Goal: Task Accomplishment & Management: Manage account settings

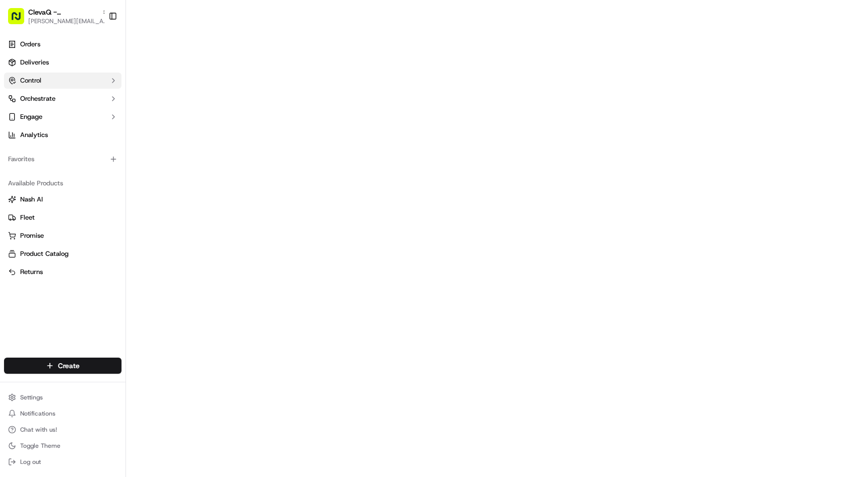
click at [63, 84] on button "Control" at bounding box center [62, 81] width 117 height 16
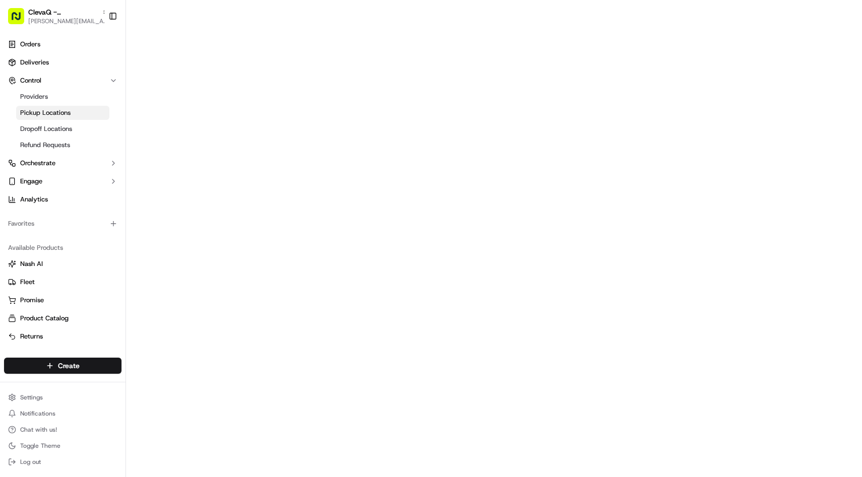
click at [59, 119] on link "Pickup Locations" at bounding box center [62, 113] width 93 height 14
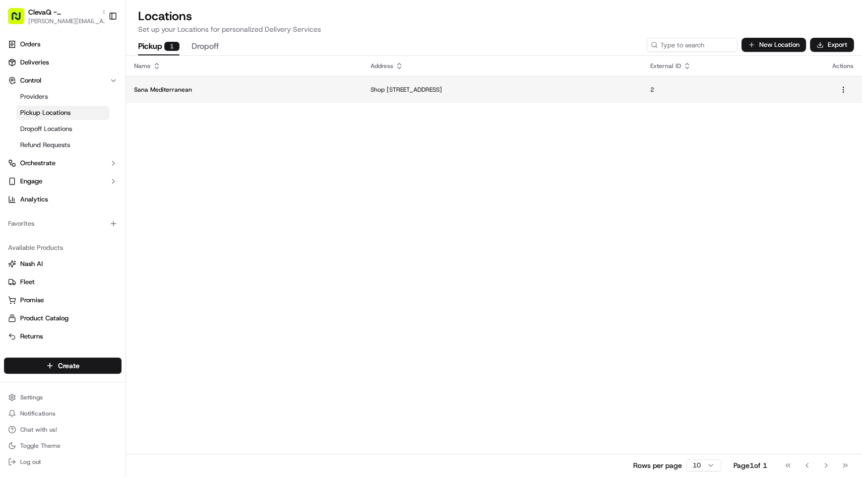
click at [292, 85] on td "Sana Mediterranean" at bounding box center [244, 89] width 236 height 27
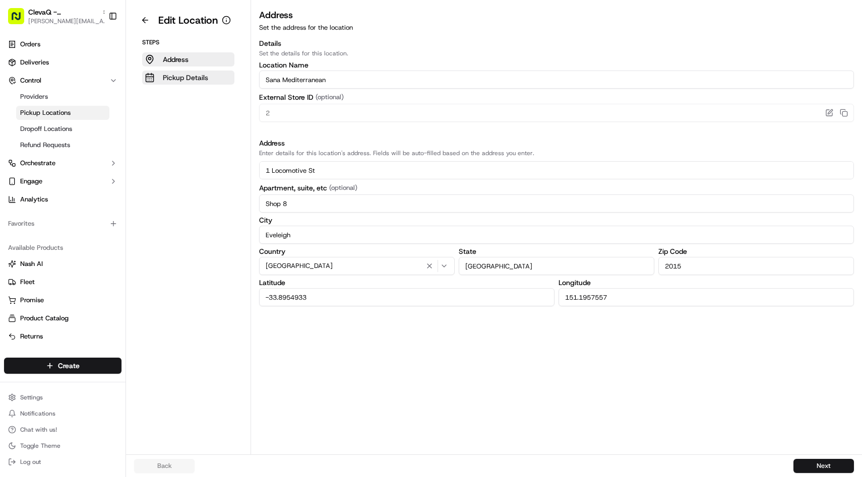
click at [194, 81] on p "Pickup Details" at bounding box center [185, 78] width 45 height 10
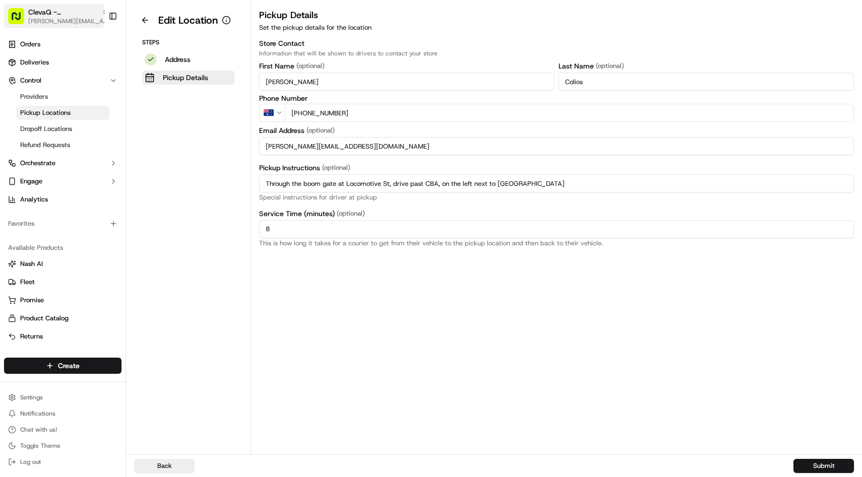
click at [89, 17] on div "ClevaQ - [GEOGRAPHIC_DATA]" at bounding box center [68, 12] width 81 height 10
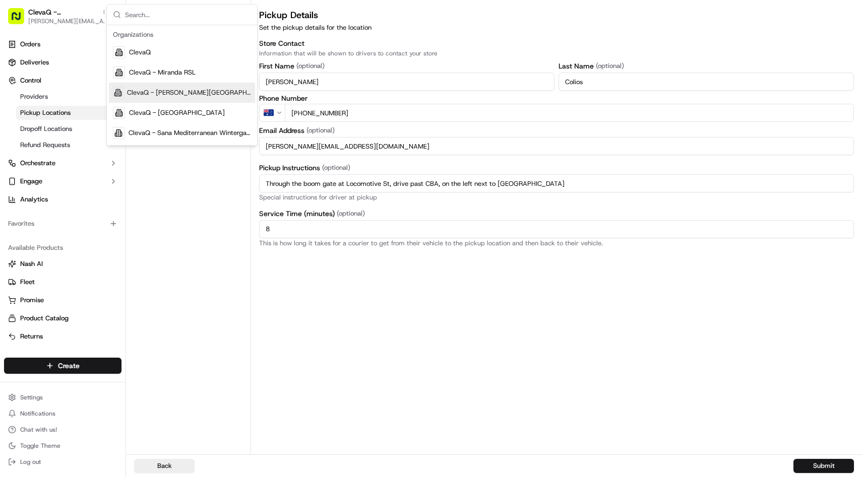
click at [166, 94] on span "ClevaQ - [PERSON_NAME][GEOGRAPHIC_DATA]" at bounding box center [189, 92] width 124 height 9
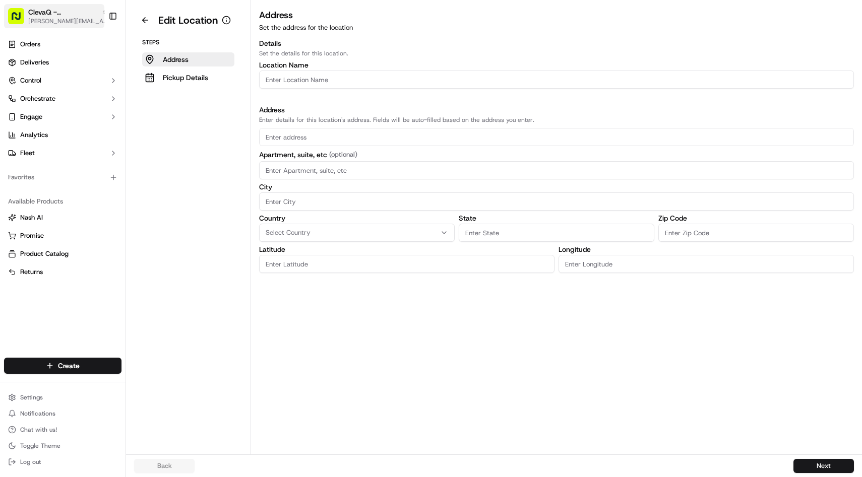
click at [67, 11] on span "ClevaQ - [PERSON_NAME][GEOGRAPHIC_DATA]" at bounding box center [63, 12] width 70 height 10
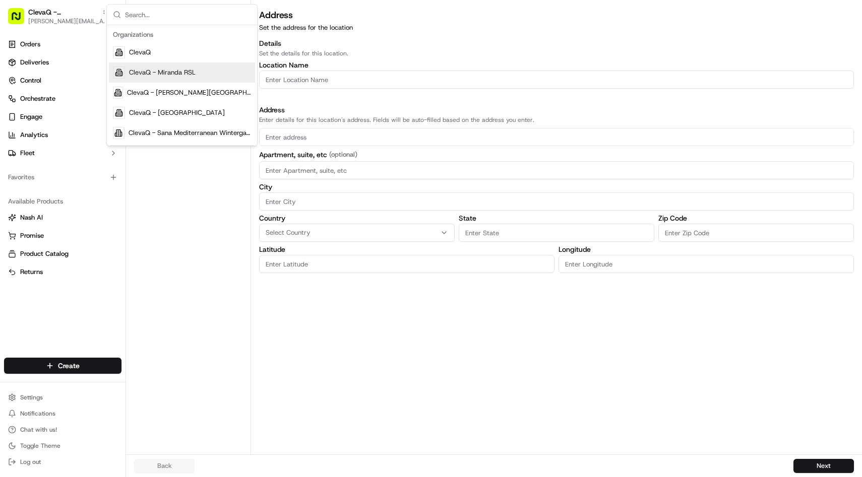
click at [135, 73] on span "ClevaQ - Miranda RSL" at bounding box center [162, 72] width 67 height 9
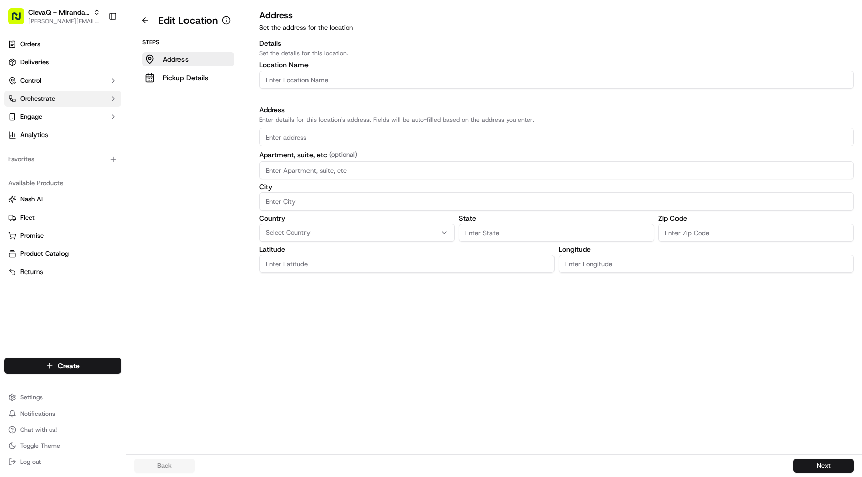
click at [46, 94] on span "Orchestrate" at bounding box center [37, 98] width 35 height 9
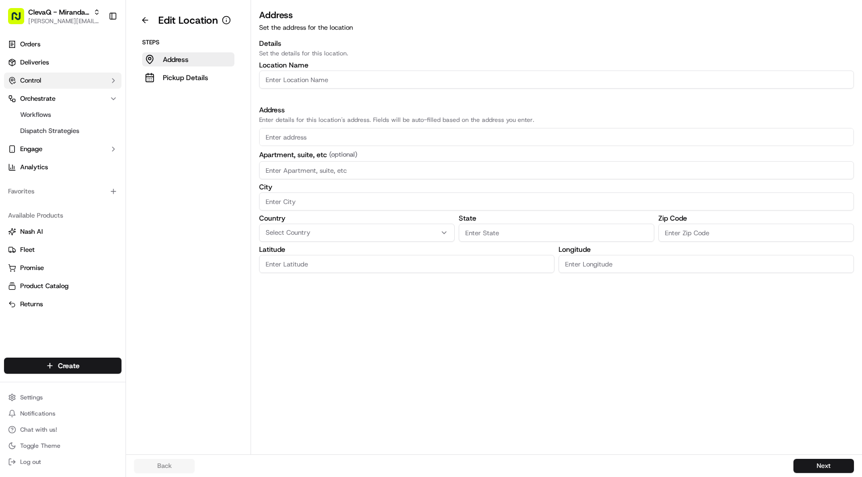
click at [45, 84] on button "Control" at bounding box center [62, 81] width 117 height 16
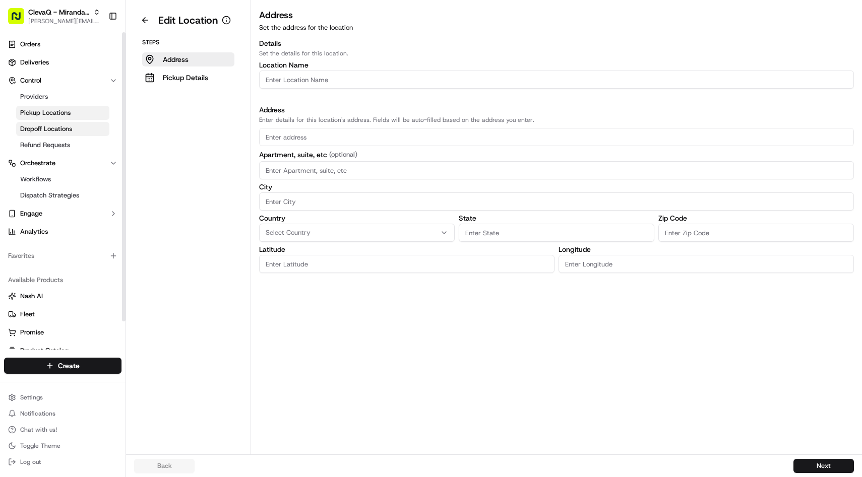
click at [43, 134] on link "Dropoff Locations" at bounding box center [62, 129] width 93 height 14
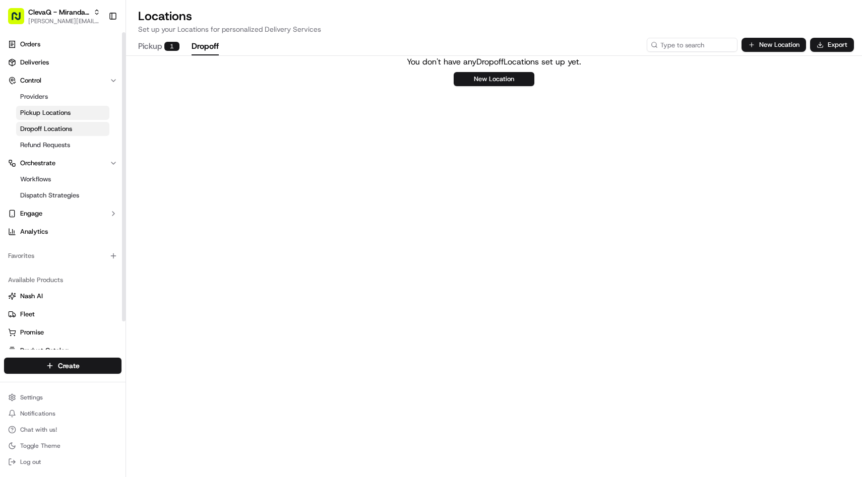
click at [48, 115] on span "Pickup Locations" at bounding box center [45, 112] width 50 height 9
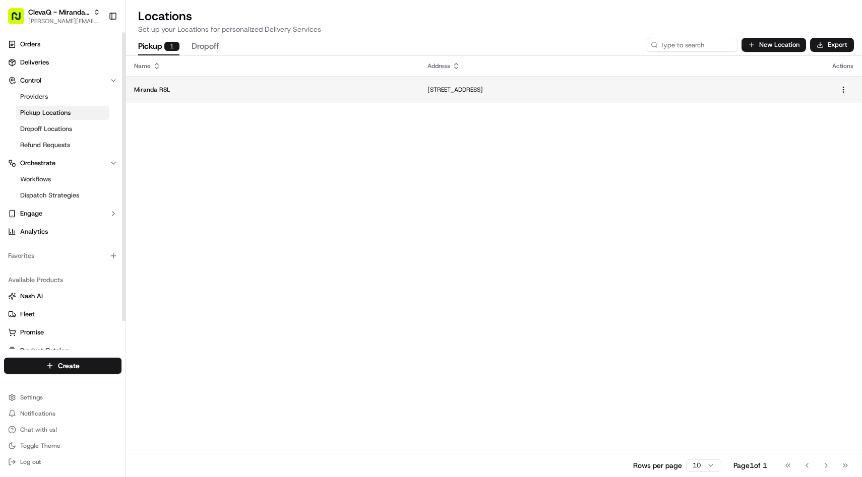
click at [169, 85] on td "Miranda RSL" at bounding box center [272, 89] width 293 height 27
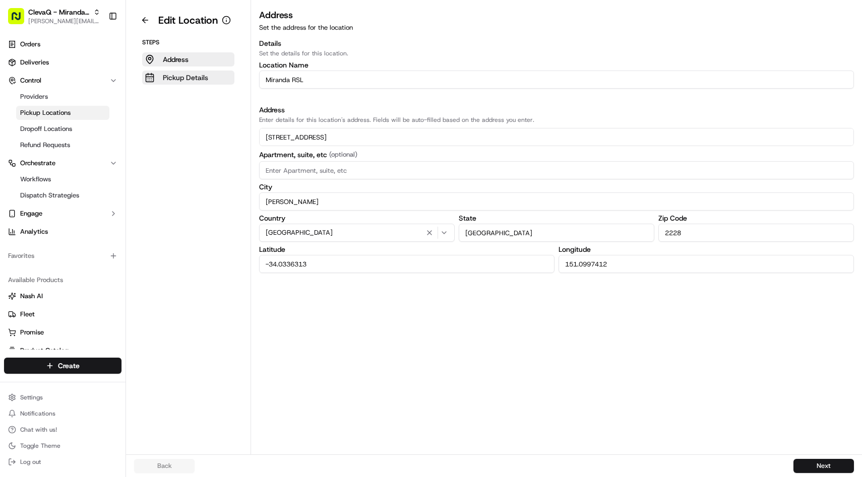
click at [177, 80] on p "Pickup Details" at bounding box center [185, 78] width 45 height 10
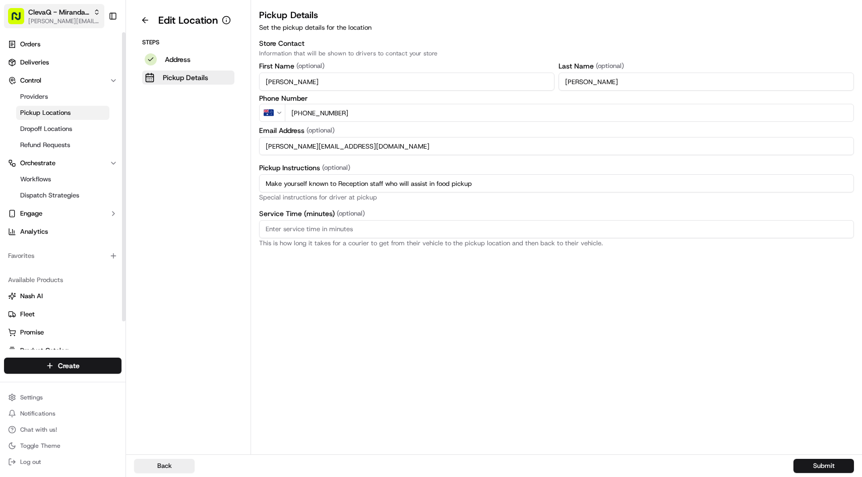
click at [70, 18] on span "[PERSON_NAME][EMAIL_ADDRESS][DOMAIN_NAME]" at bounding box center [64, 21] width 72 height 8
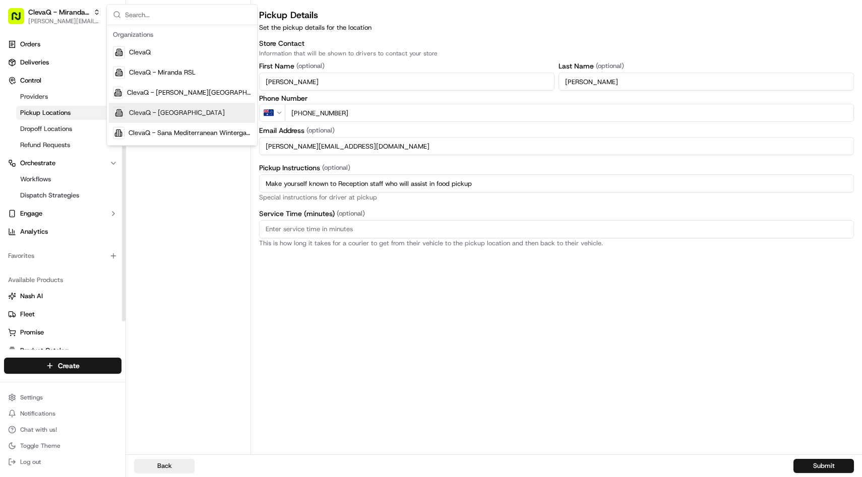
click at [148, 119] on div "ClevaQ - [GEOGRAPHIC_DATA]" at bounding box center [182, 113] width 146 height 20
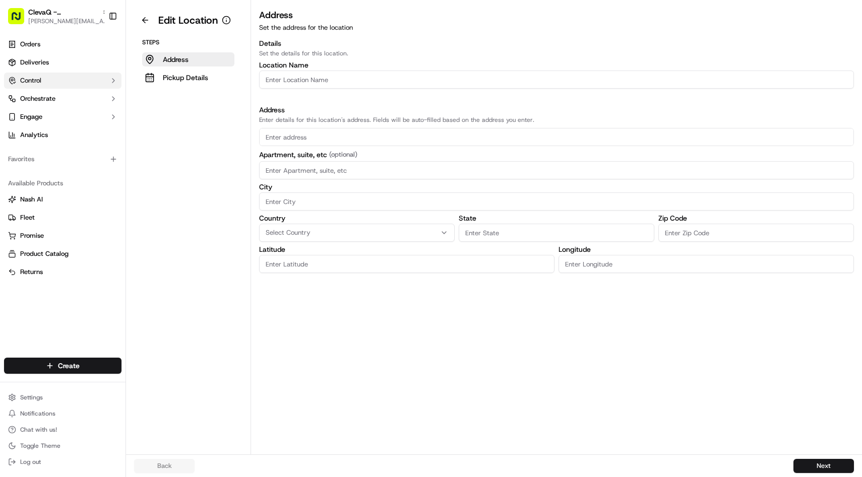
click at [46, 85] on button "Control" at bounding box center [62, 81] width 117 height 16
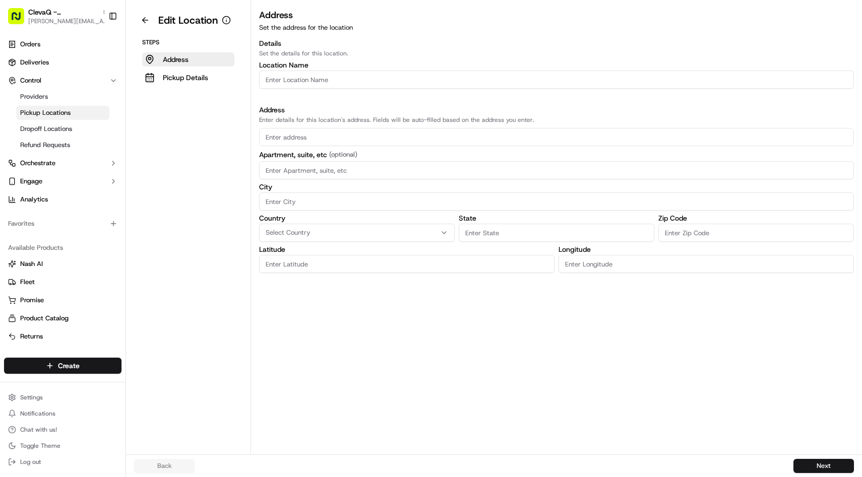
click at [42, 110] on span "Pickup Locations" at bounding box center [45, 112] width 50 height 9
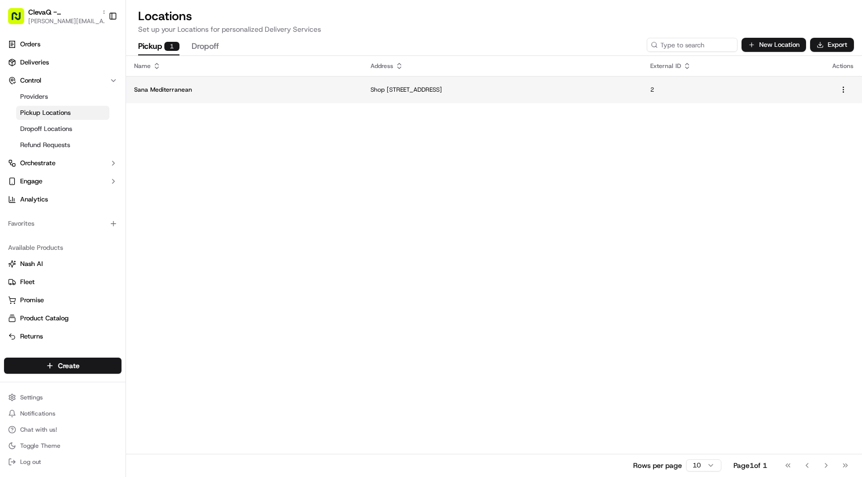
click at [162, 89] on p "Sana Mediterranean" at bounding box center [244, 90] width 220 height 8
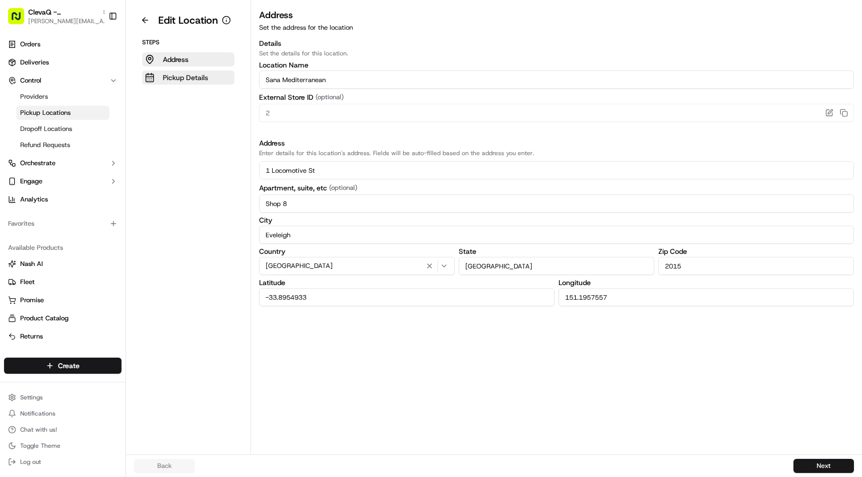
click at [205, 83] on button "Pickup Details" at bounding box center [188, 78] width 92 height 14
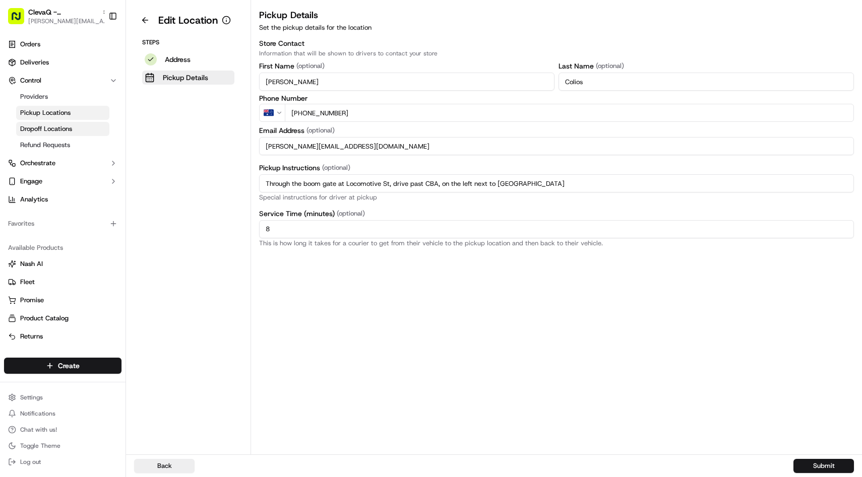
click at [60, 129] on span "Dropoff Locations" at bounding box center [46, 128] width 52 height 9
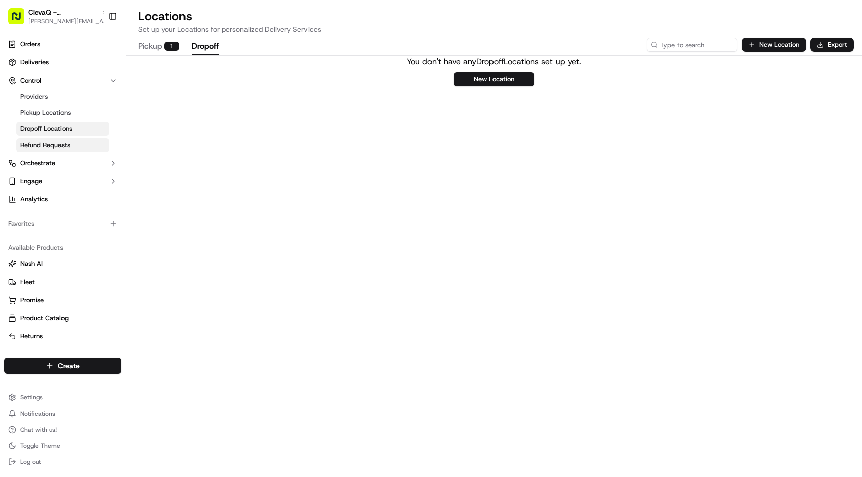
click at [55, 145] on span "Refund Requests" at bounding box center [45, 145] width 50 height 9
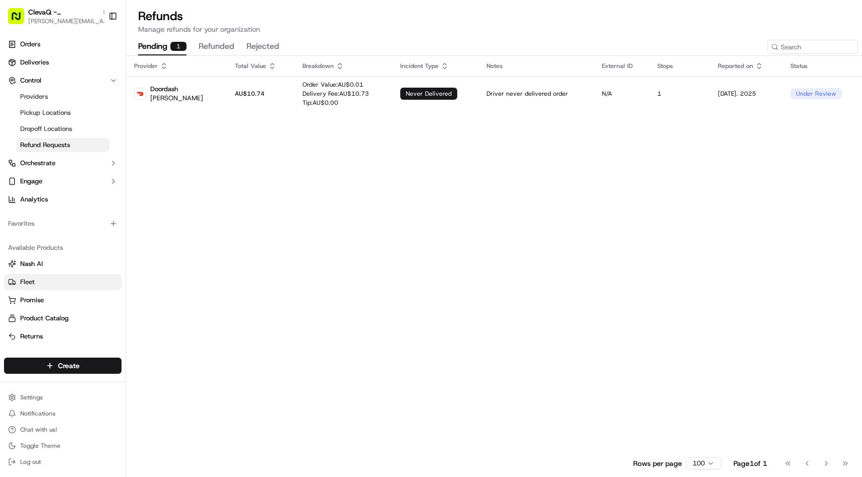
click at [33, 281] on span "Fleet" at bounding box center [27, 282] width 15 height 9
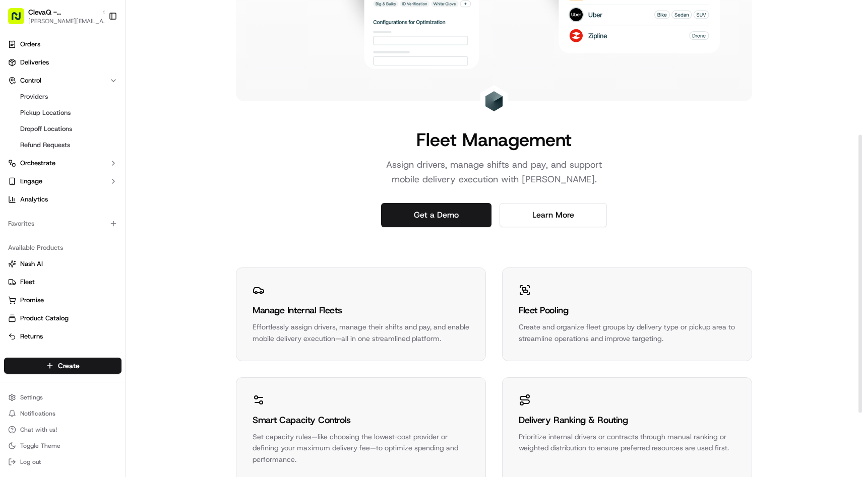
scroll to position [342, 0]
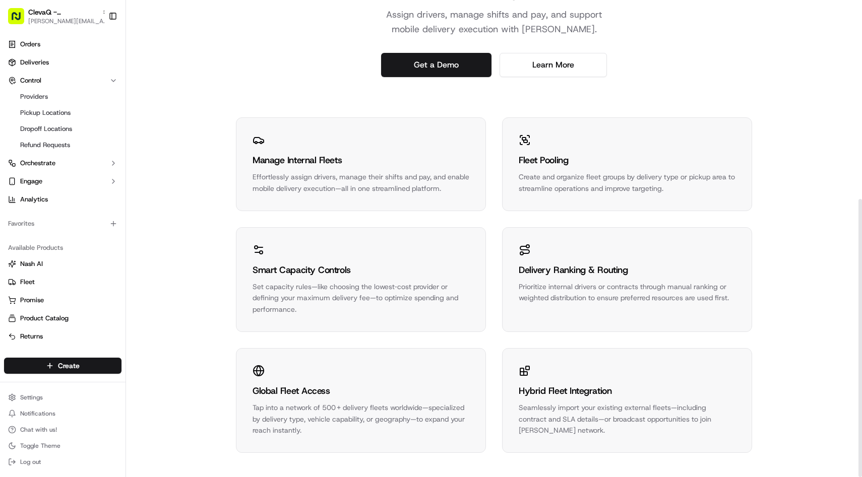
click at [310, 197] on div "Manage Internal Fleets Effortlessly assign drivers, manage their shifts and pay…" at bounding box center [360, 164] width 249 height 93
click at [310, 201] on div "Manage Internal Fleets Effortlessly assign drivers, manage their shifts and pay…" at bounding box center [360, 164] width 249 height 93
click at [41, 180] on span "Engage" at bounding box center [31, 181] width 22 height 9
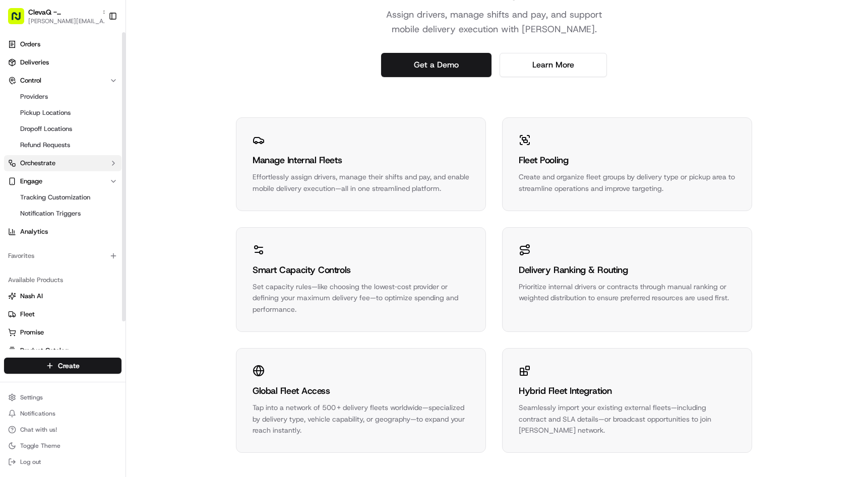
click at [55, 167] on button "Orchestrate" at bounding box center [62, 163] width 117 height 16
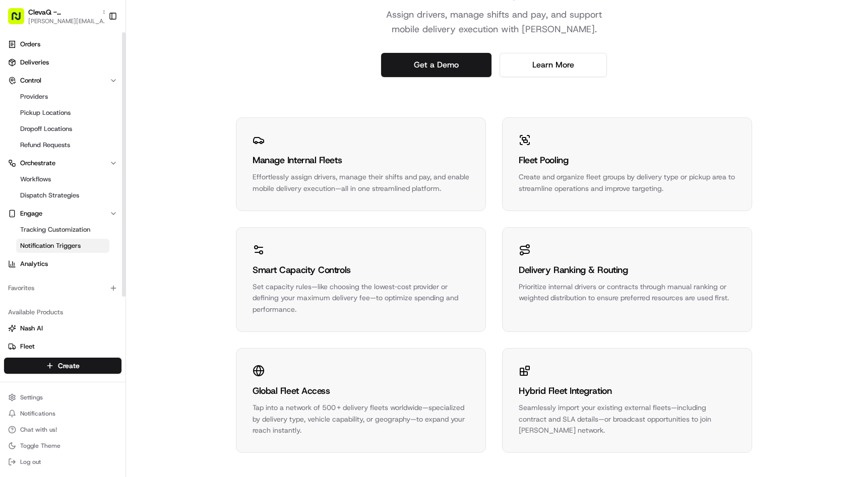
click at [62, 241] on span "Notification Triggers" at bounding box center [50, 245] width 60 height 9
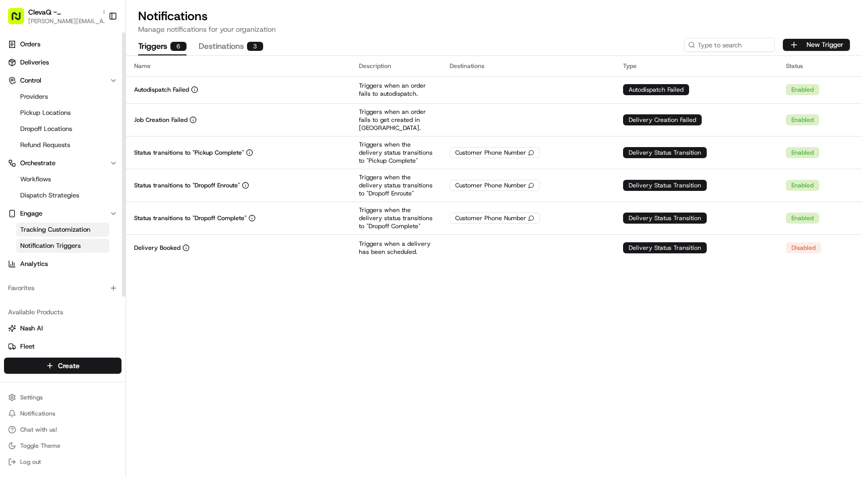
click at [75, 229] on span "Tracking Customization" at bounding box center [55, 229] width 70 height 9
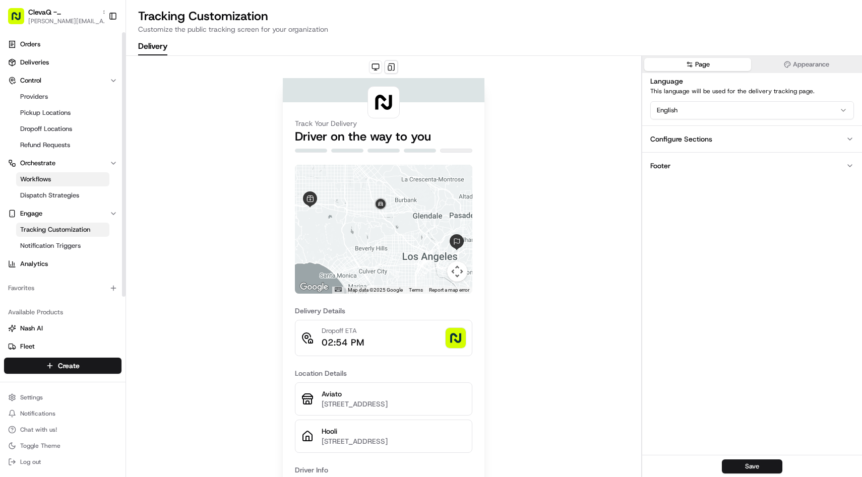
click at [69, 184] on link "Workflows" at bounding box center [62, 179] width 93 height 14
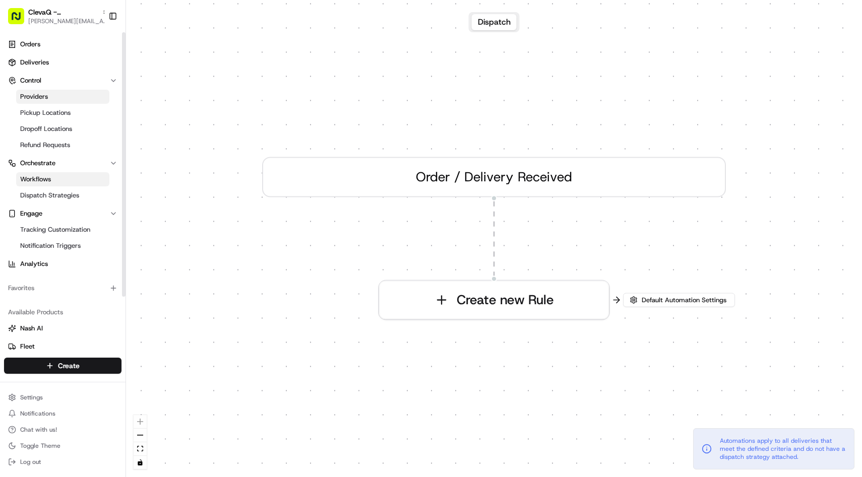
click at [68, 92] on link "Providers" at bounding box center [62, 97] width 93 height 14
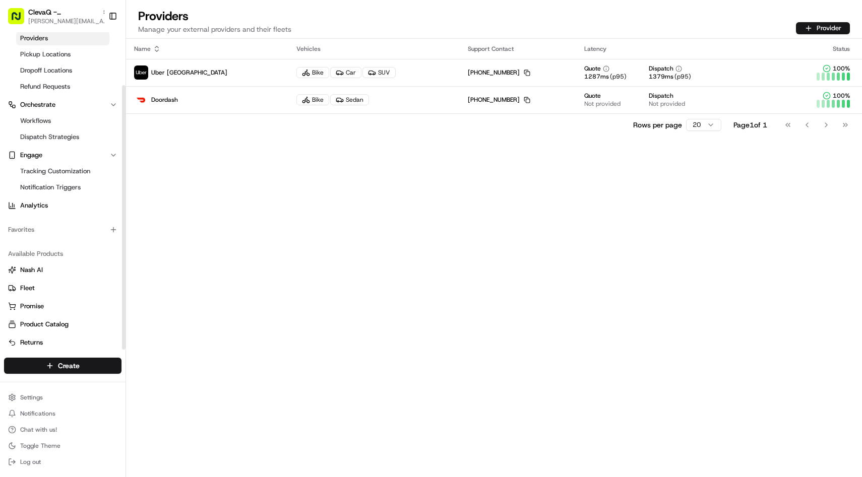
scroll to position [63, 0]
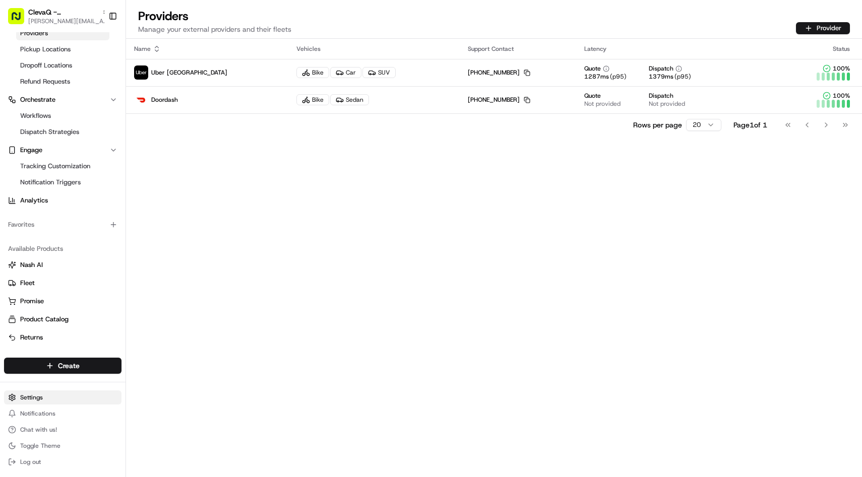
click at [48, 395] on html "ClevaQ - Sana Mediterranean [EMAIL_ADDRESS][DOMAIN_NAME] Toggle Sidebar Orders …" at bounding box center [431, 238] width 862 height 477
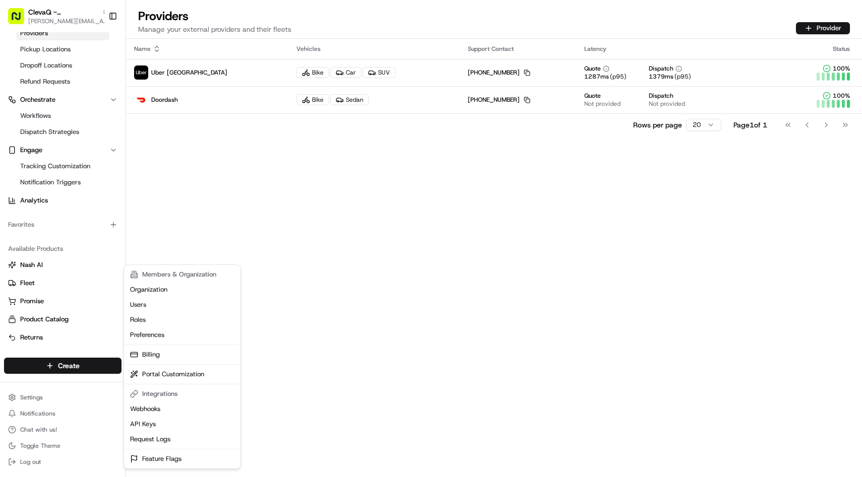
click at [426, 266] on html "ClevaQ - Sana Mediterranean [EMAIL_ADDRESS][DOMAIN_NAME] Toggle Sidebar Orders …" at bounding box center [431, 238] width 862 height 477
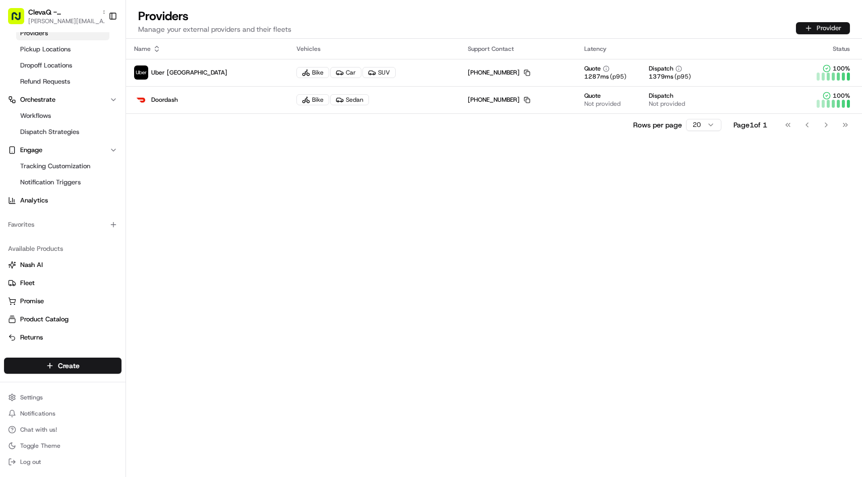
click at [824, 29] on button "Provider" at bounding box center [823, 28] width 54 height 12
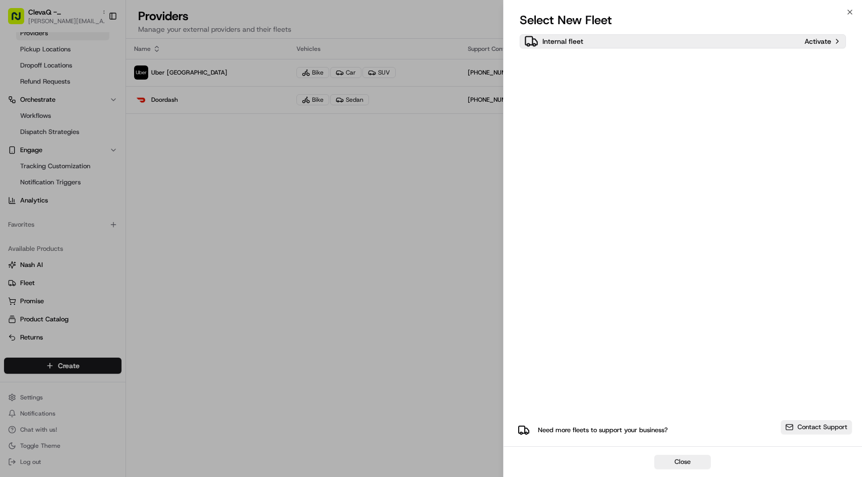
click at [758, 38] on div "Internal fleet" at bounding box center [662, 41] width 277 height 14
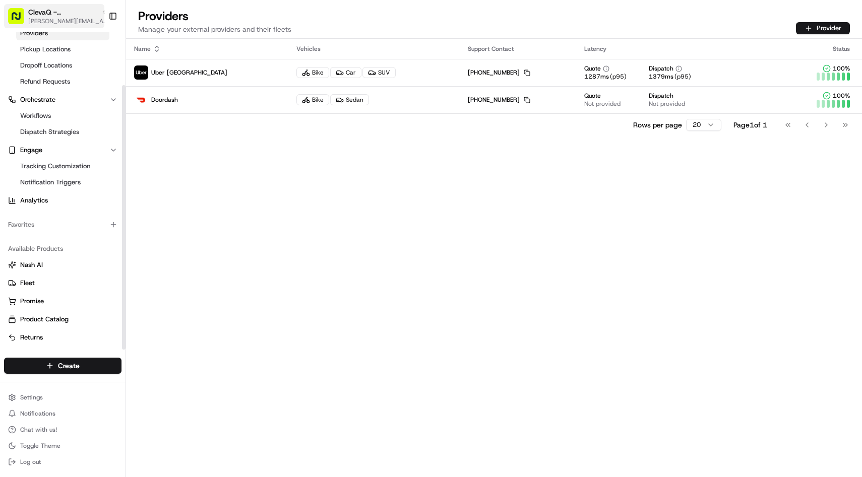
click at [78, 23] on span "[PERSON_NAME][EMAIL_ADDRESS][DOMAIN_NAME]" at bounding box center [68, 21] width 81 height 8
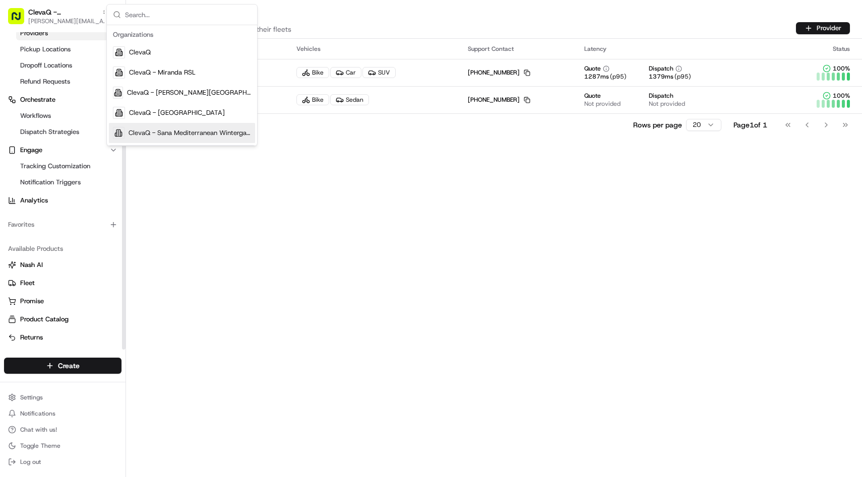
click at [228, 231] on div "Name Vehicles Support Contact Latency Status Uber [GEOGRAPHIC_DATA] Bike Car SU…" at bounding box center [494, 258] width 736 height 438
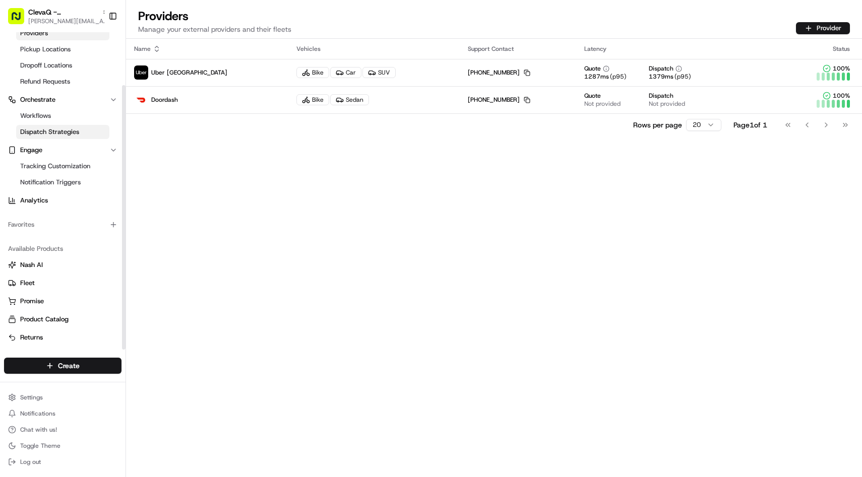
click at [45, 129] on span "Dispatch Strategies" at bounding box center [49, 131] width 59 height 9
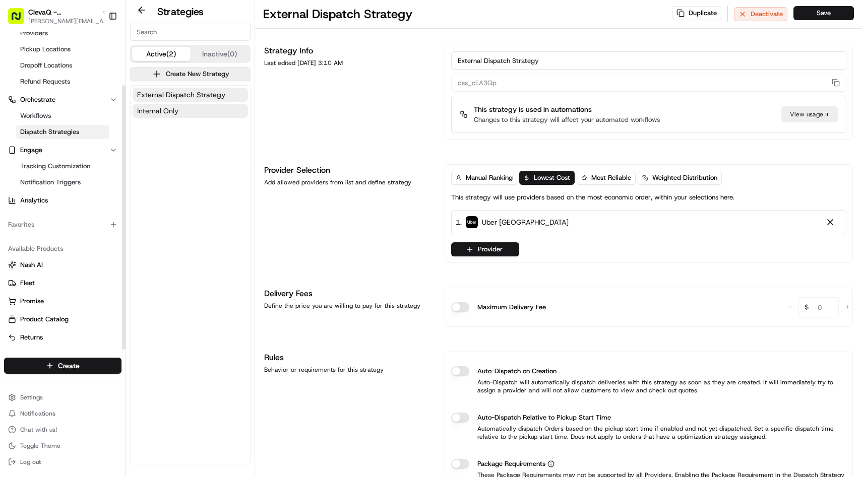
click at [162, 114] on span "Internal Only" at bounding box center [157, 111] width 41 height 10
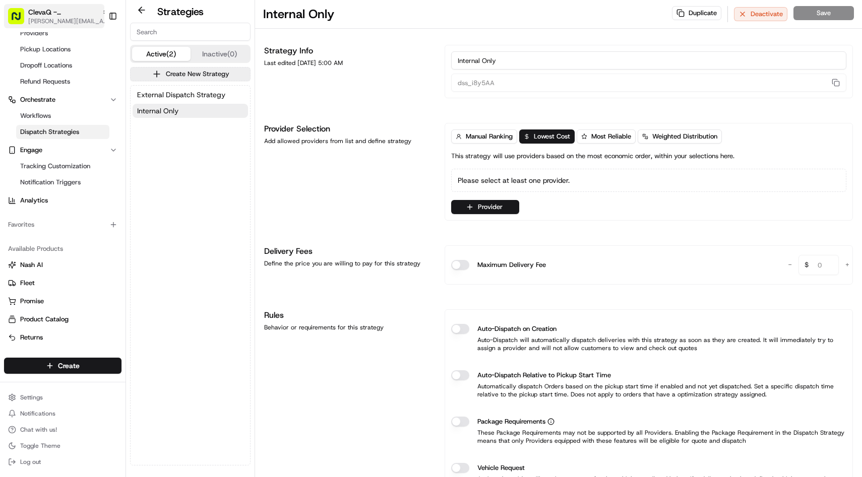
click at [87, 11] on span "ClevaQ - [GEOGRAPHIC_DATA]" at bounding box center [63, 12] width 70 height 10
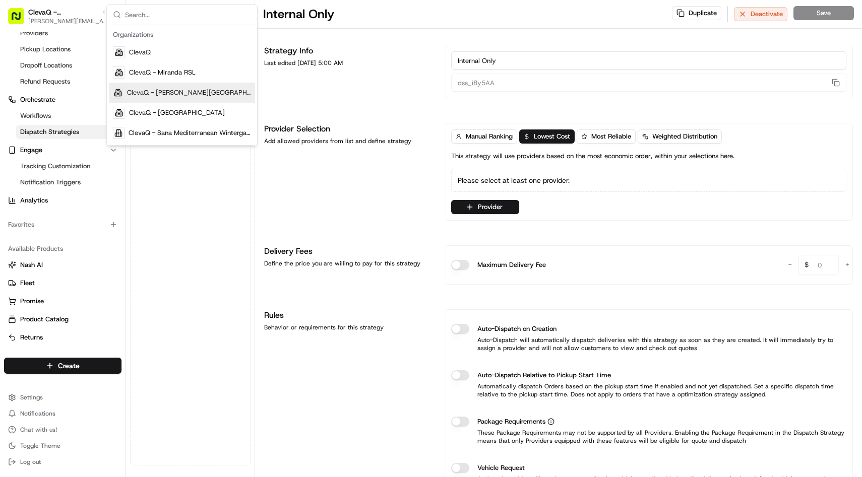
click at [138, 97] on span "ClevaQ - [PERSON_NAME][GEOGRAPHIC_DATA]" at bounding box center [189, 92] width 124 height 9
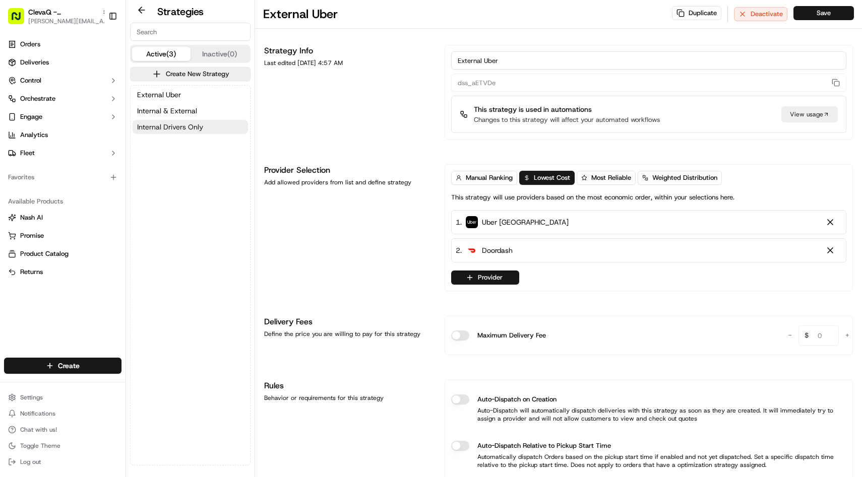
click at [154, 123] on span "Internal Drivers Only" at bounding box center [170, 127] width 66 height 10
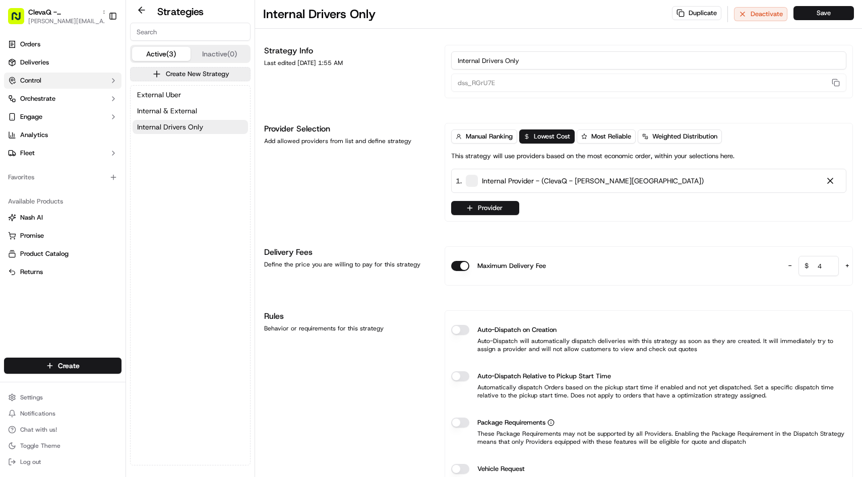
click at [41, 83] on span "Control" at bounding box center [30, 80] width 21 height 9
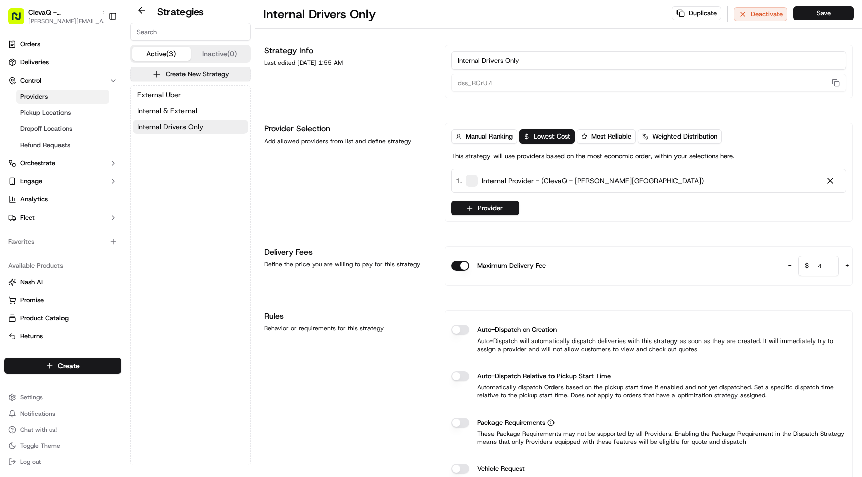
click at [55, 103] on link "Providers" at bounding box center [62, 97] width 93 height 14
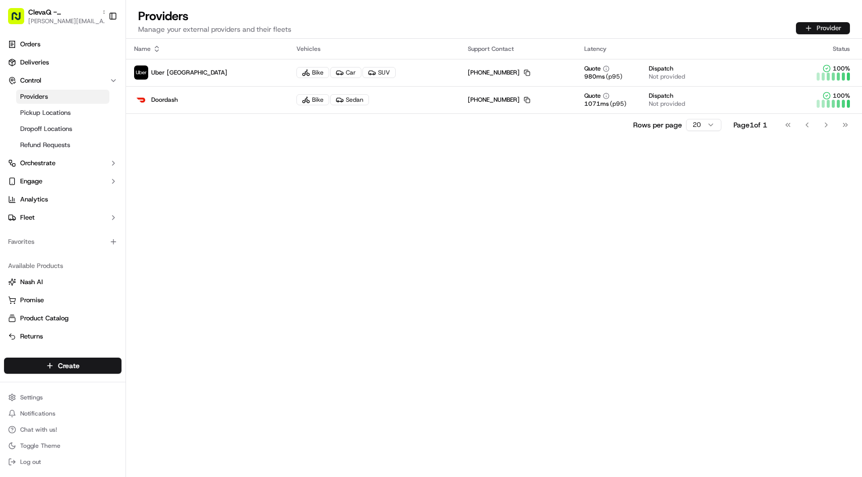
click at [804, 29] on button "Provider" at bounding box center [823, 28] width 54 height 12
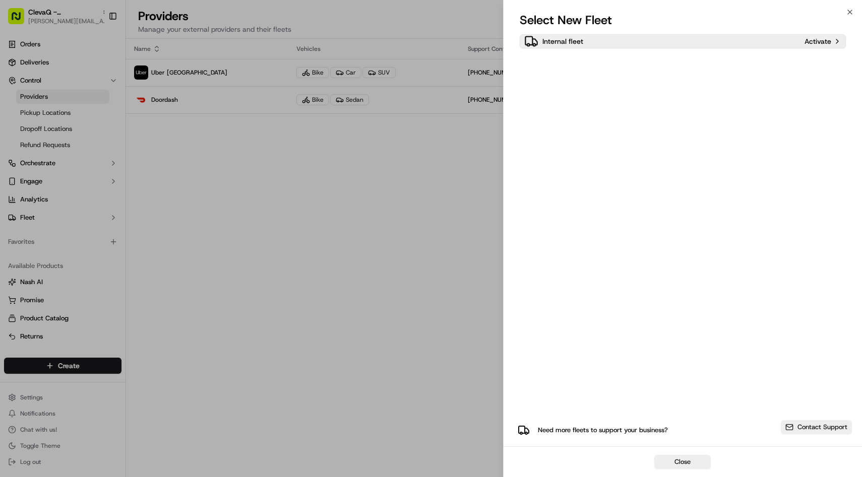
click at [786, 46] on div "Internal fleet" at bounding box center [662, 41] width 277 height 14
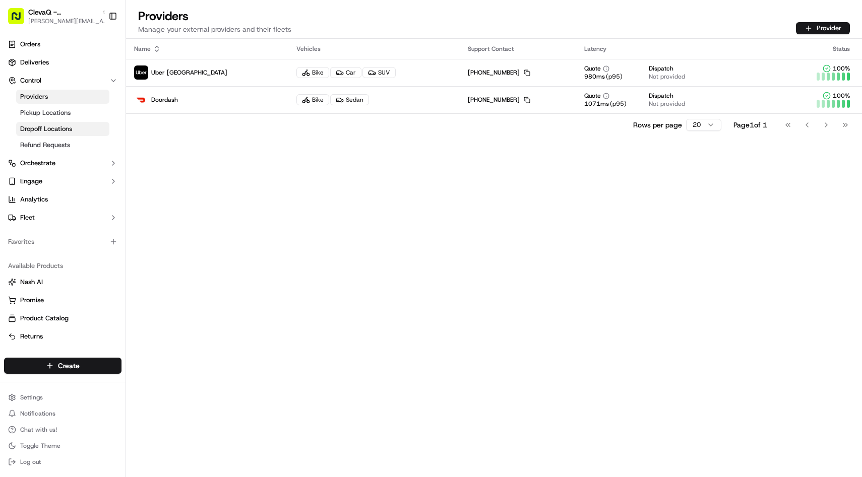
click at [49, 130] on span "Dropoff Locations" at bounding box center [46, 128] width 52 height 9
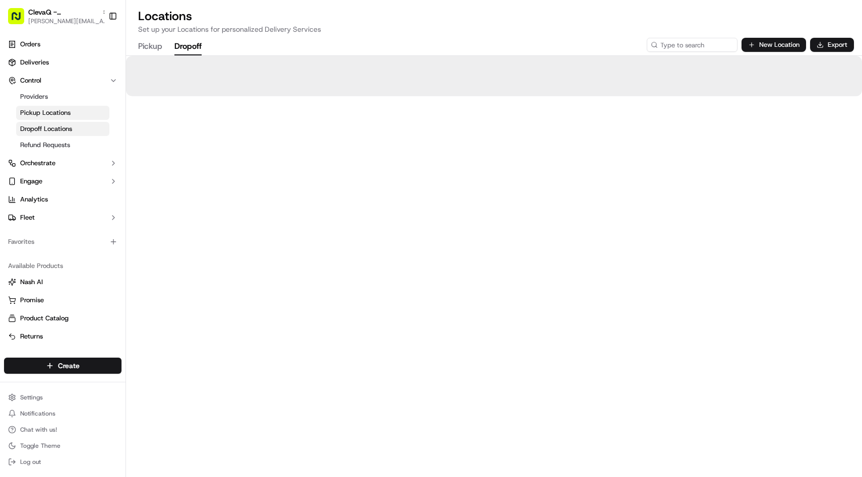
click at [59, 118] on link "Pickup Locations" at bounding box center [62, 113] width 93 height 14
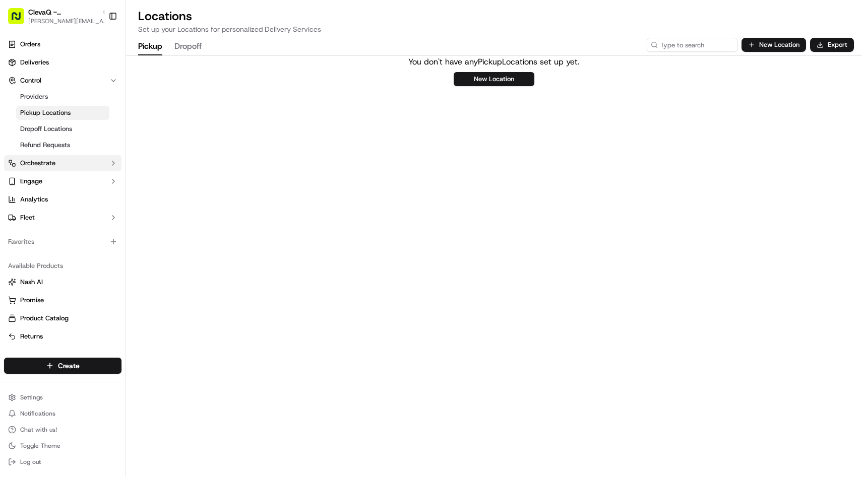
click at [74, 168] on button "Orchestrate" at bounding box center [62, 163] width 117 height 16
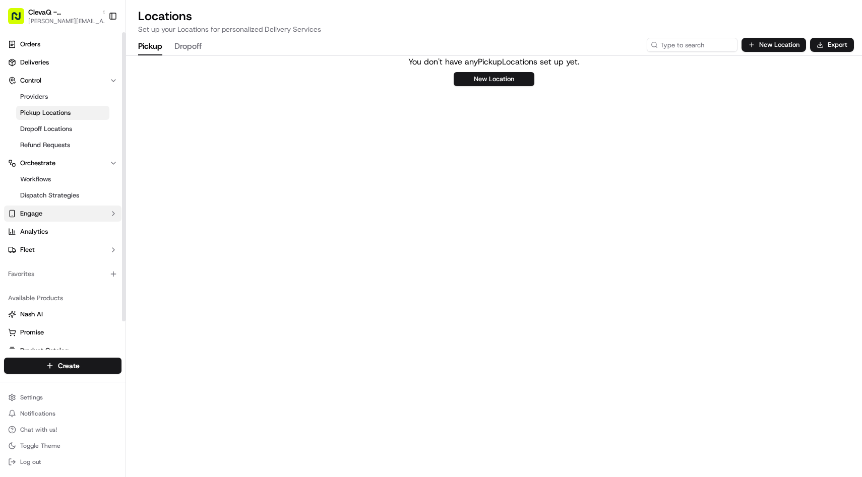
click at [54, 207] on button "Engage" at bounding box center [62, 214] width 117 height 16
click at [35, 285] on button "Fleet" at bounding box center [62, 282] width 117 height 16
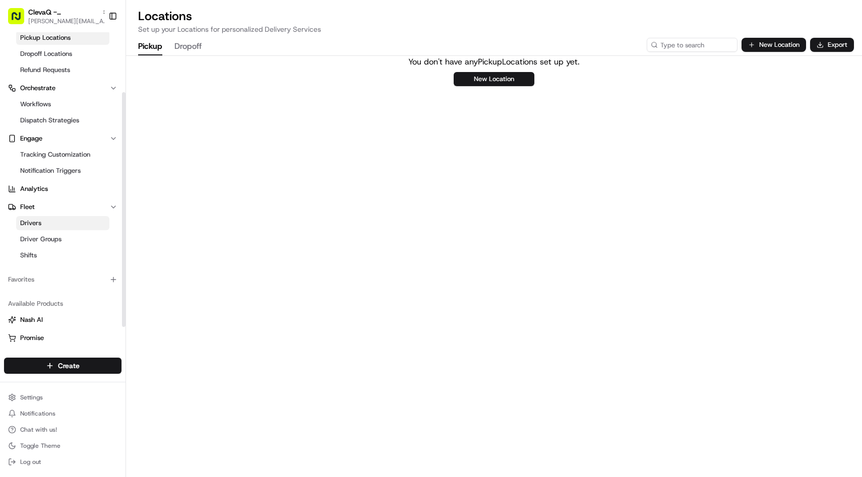
scroll to position [82, 0]
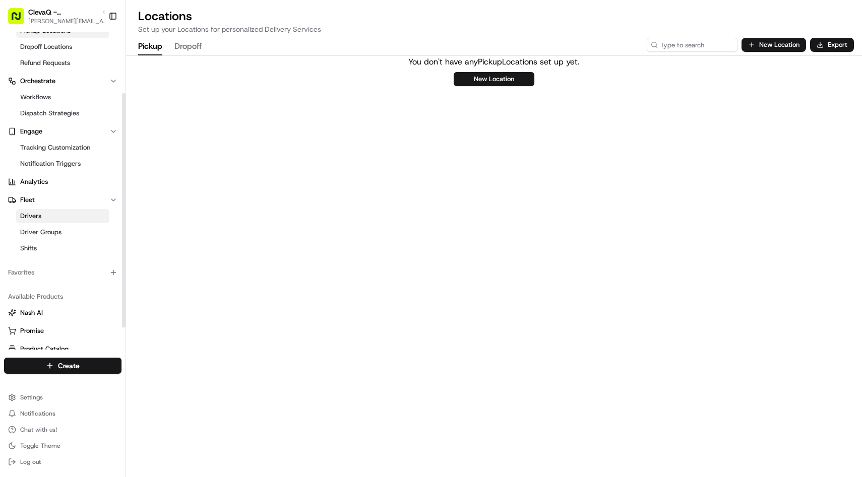
click at [31, 217] on span "Drivers" at bounding box center [30, 216] width 21 height 9
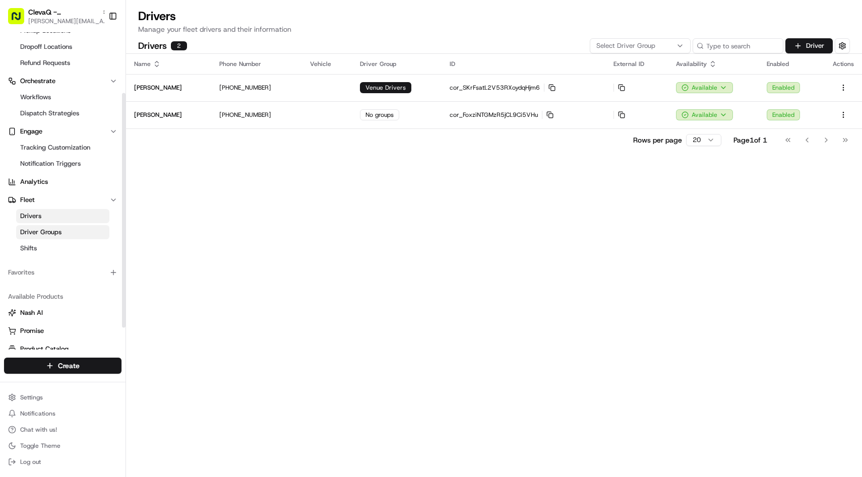
click at [48, 232] on span "Driver Groups" at bounding box center [40, 232] width 41 height 9
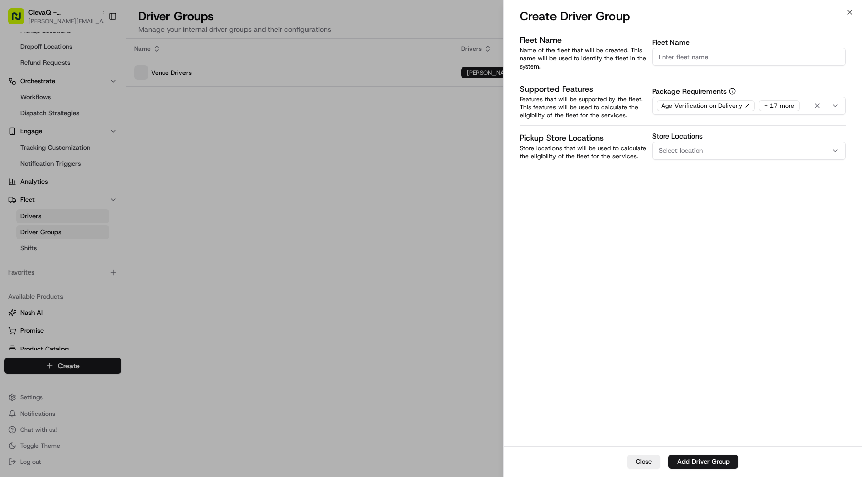
click at [228, 209] on div at bounding box center [431, 238] width 862 height 477
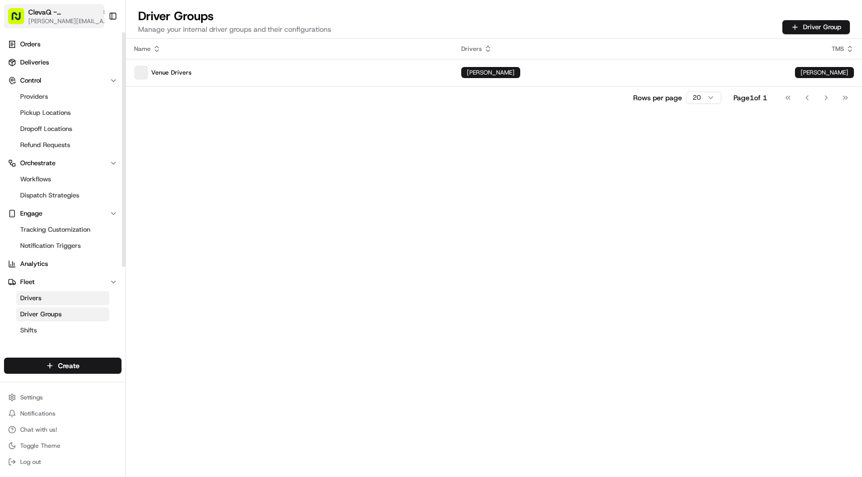
click at [87, 13] on span "ClevaQ - [PERSON_NAME][GEOGRAPHIC_DATA]" at bounding box center [63, 12] width 70 height 10
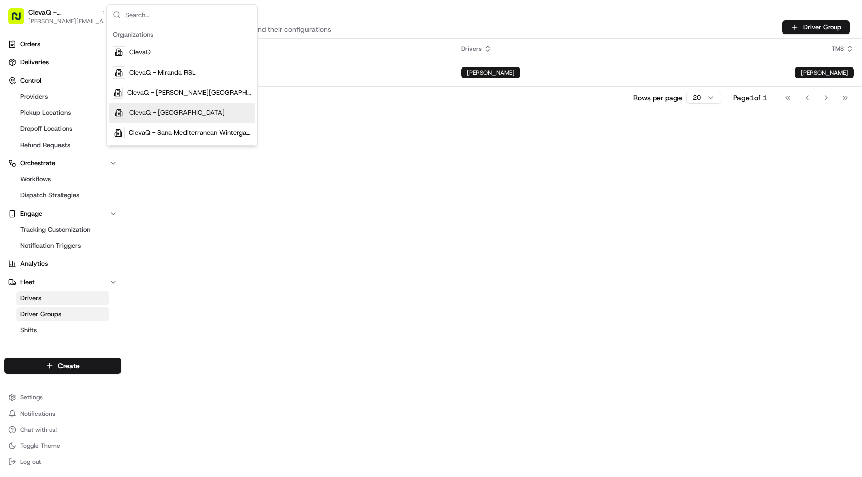
click at [152, 112] on span "ClevaQ - [GEOGRAPHIC_DATA]" at bounding box center [177, 112] width 96 height 9
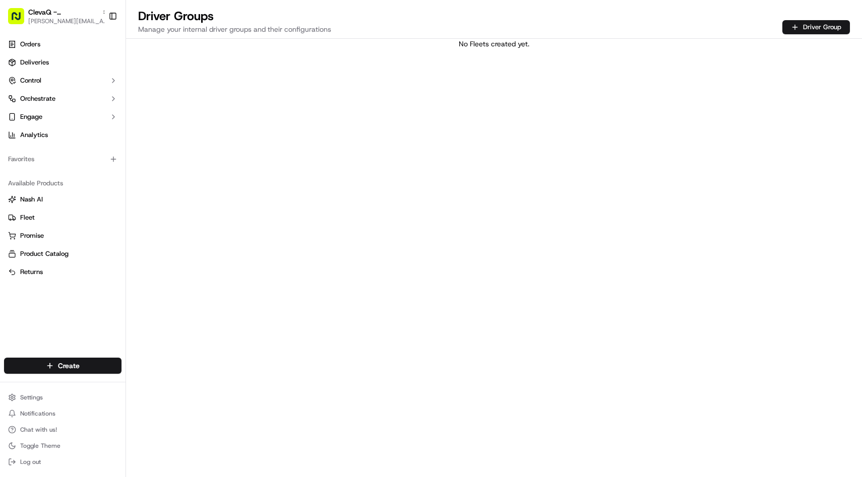
click at [71, 241] on button "Promise" at bounding box center [62, 236] width 117 height 16
click at [41, 137] on span "Analytics" at bounding box center [34, 135] width 28 height 9
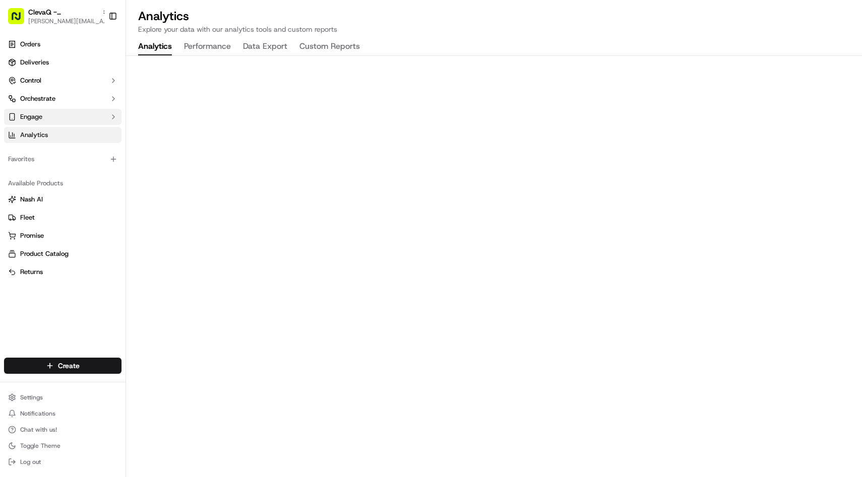
click at [39, 115] on span "Engage" at bounding box center [31, 116] width 22 height 9
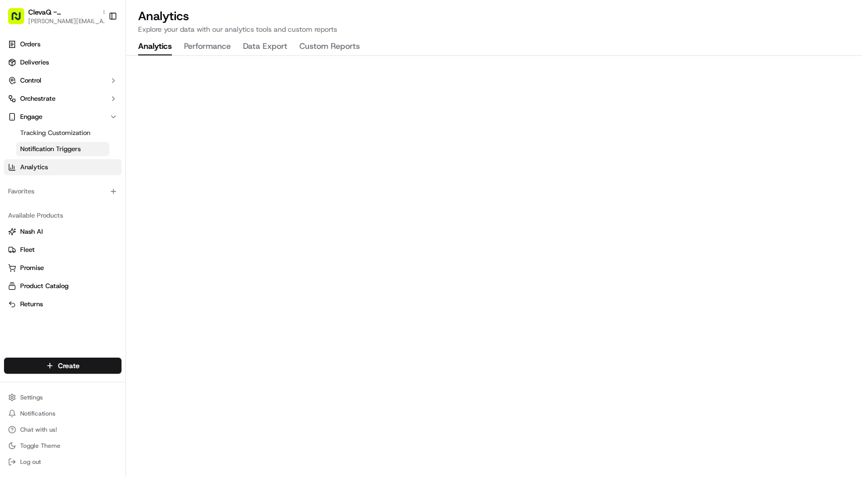
click at [41, 143] on link "Notification Triggers" at bounding box center [62, 149] width 93 height 14
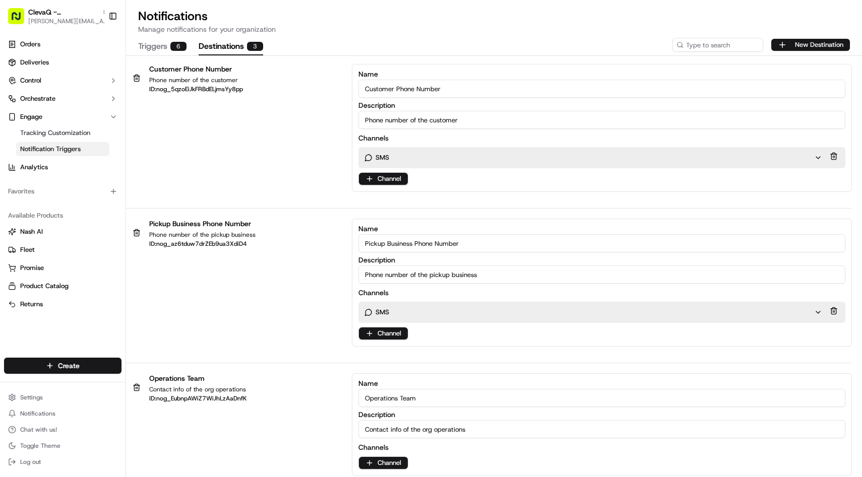
click at [214, 48] on button "Destinations 3" at bounding box center [231, 46] width 65 height 17
click at [157, 44] on button "Triggers 6" at bounding box center [162, 46] width 48 height 17
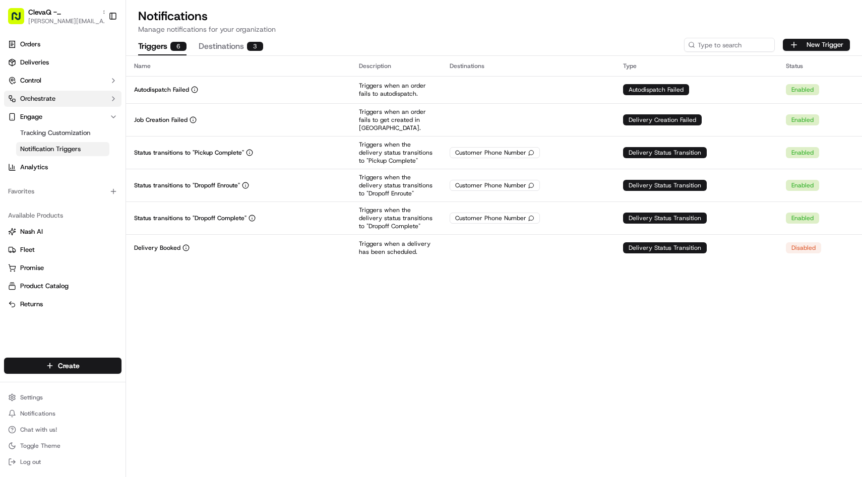
click at [49, 98] on span "Orchestrate" at bounding box center [37, 98] width 35 height 9
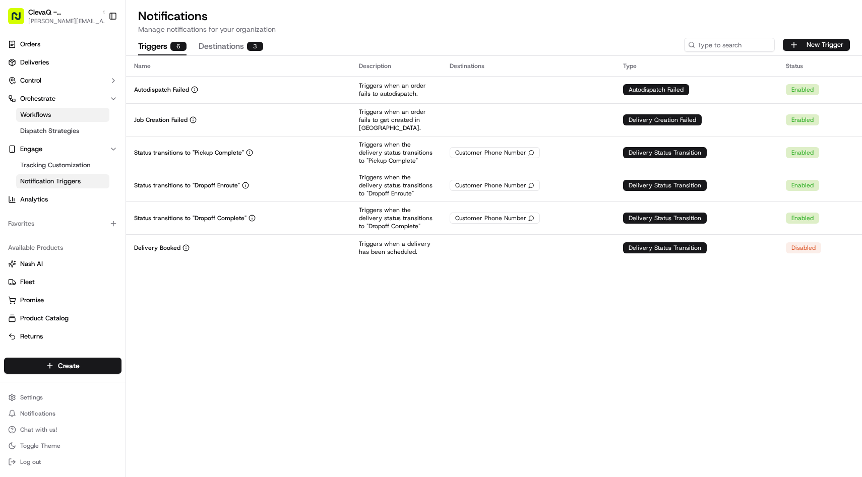
click at [41, 118] on span "Workflows" at bounding box center [35, 114] width 31 height 9
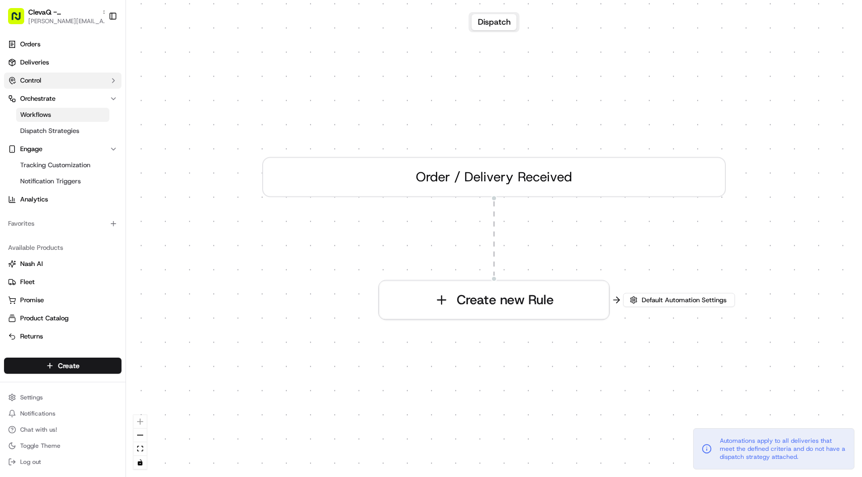
click at [38, 82] on span "Control" at bounding box center [30, 80] width 21 height 9
